Goal: Check status

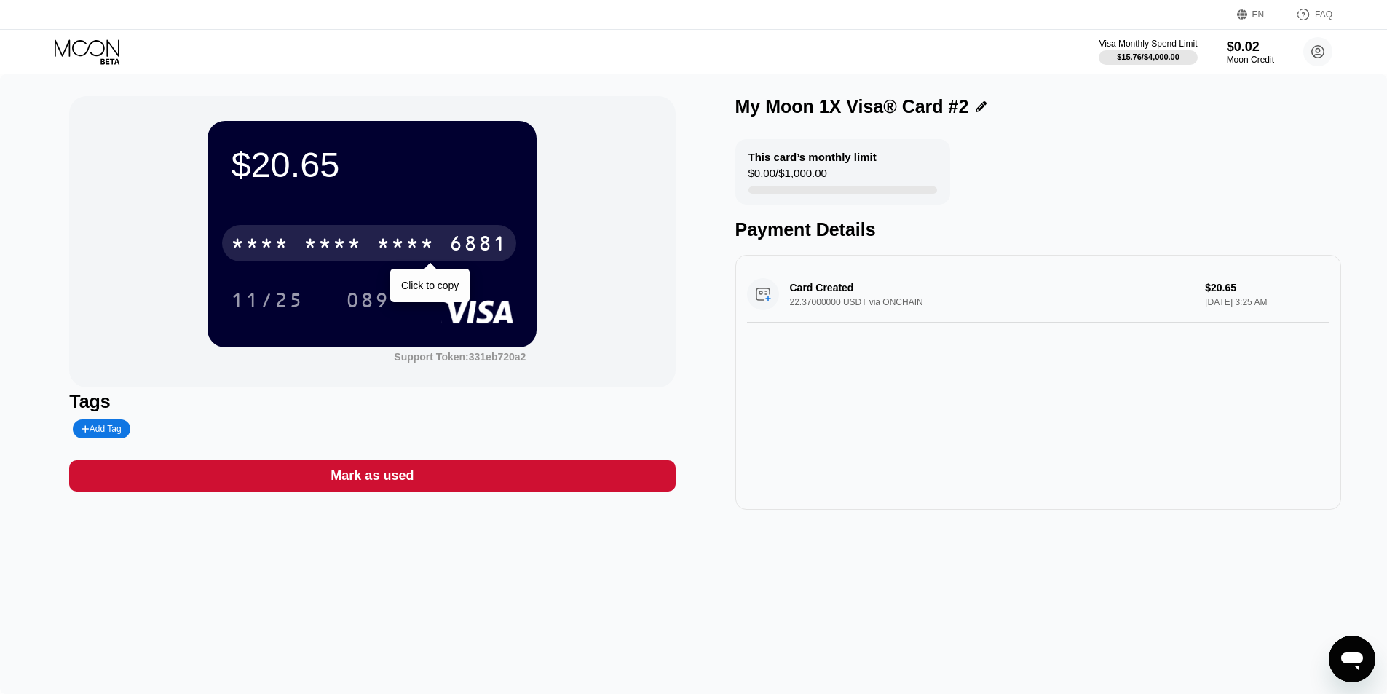
click at [437, 241] on div "* * * * * * * * * * * * 6881" at bounding box center [369, 243] width 294 height 36
click at [366, 255] on div "[CREDIT_CARD_NUMBER]" at bounding box center [369, 243] width 294 height 36
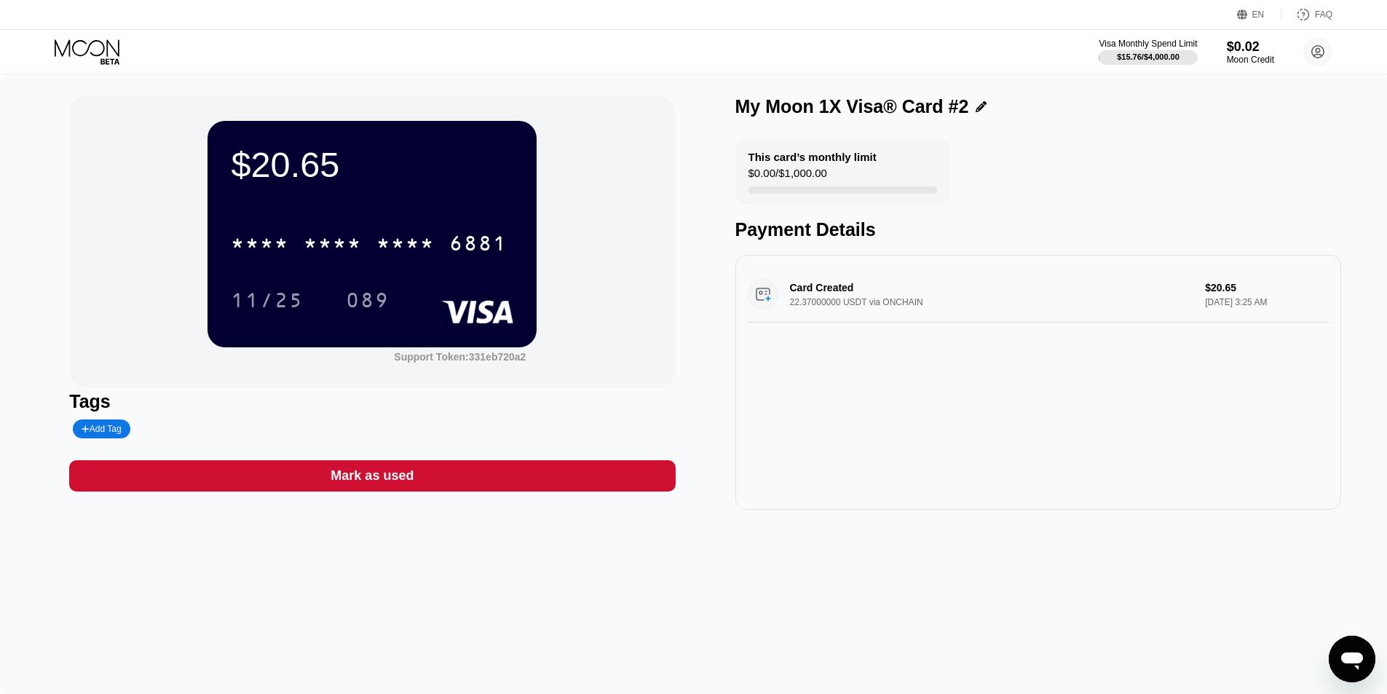
click at [908, 288] on div "Card Created 22.37000000 USDT via ONCHAIN $20.65 [DATE] 3:25 AM" at bounding box center [1038, 294] width 582 height 56
click at [419, 269] on div "* * * * * * * * * * * * 6881 11/25 089" at bounding box center [372, 257] width 282 height 86
click at [933, 303] on div "Card Created 22.37000000 USDT via ONCHAIN $20.65 [DATE] 3:25 AM" at bounding box center [1038, 294] width 582 height 56
click at [518, 259] on div "$20.65 * * * * * * * * * * * * 6881 11/25 089" at bounding box center [371, 234] width 329 height 226
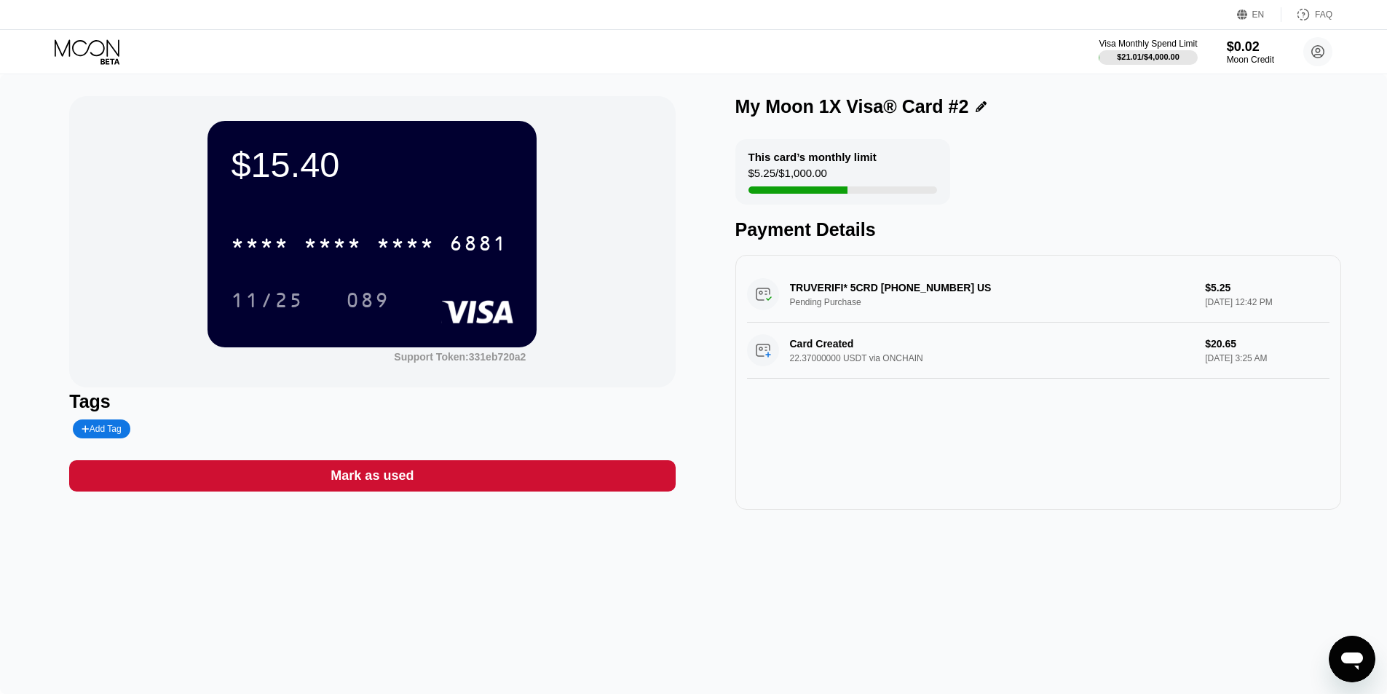
click at [925, 277] on div "TRUVERIFI* 5CRD [PHONE_NUMBER] US Pending Purchase $5.25 [DATE] 12:42 PM" at bounding box center [1038, 294] width 582 height 56
click at [443, 243] on div "* * * * * * * * * * * * 6881" at bounding box center [369, 243] width 294 height 36
